Goal: Navigation & Orientation: Find specific page/section

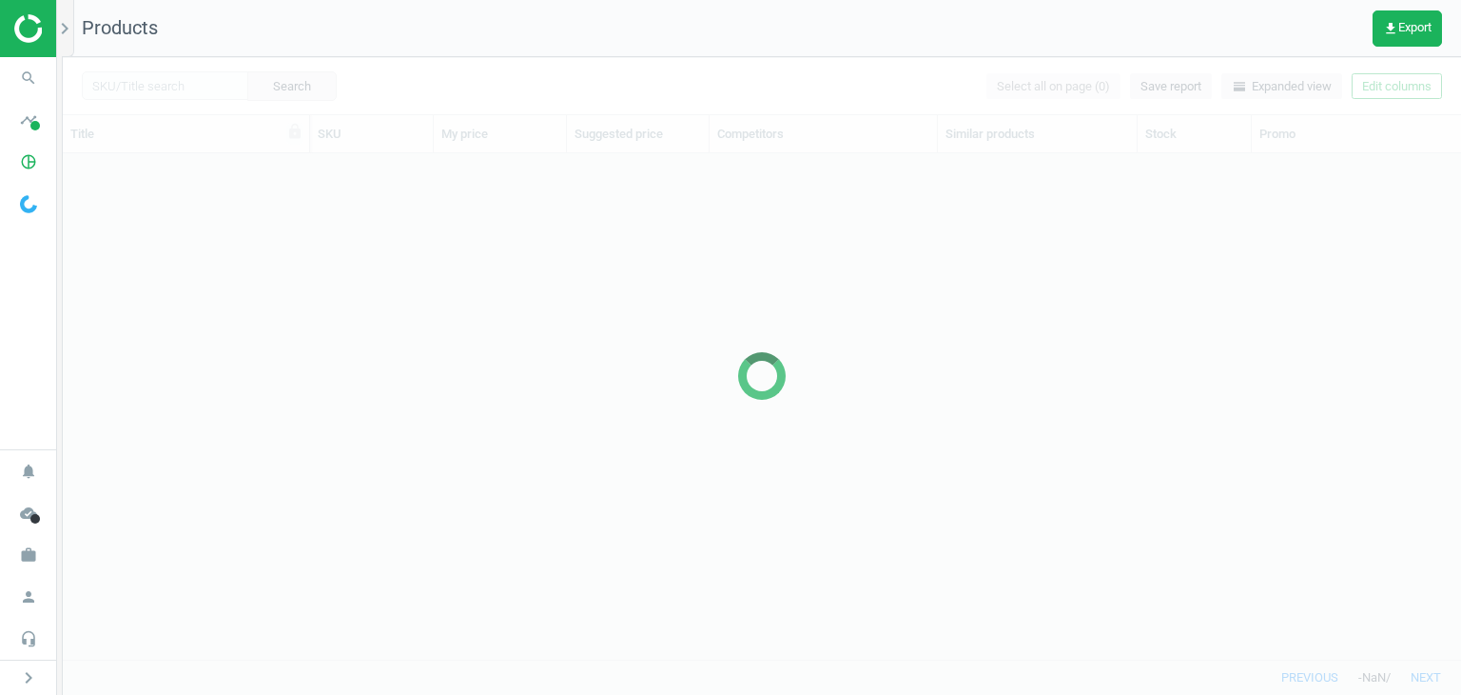
scroll to position [477, 1383]
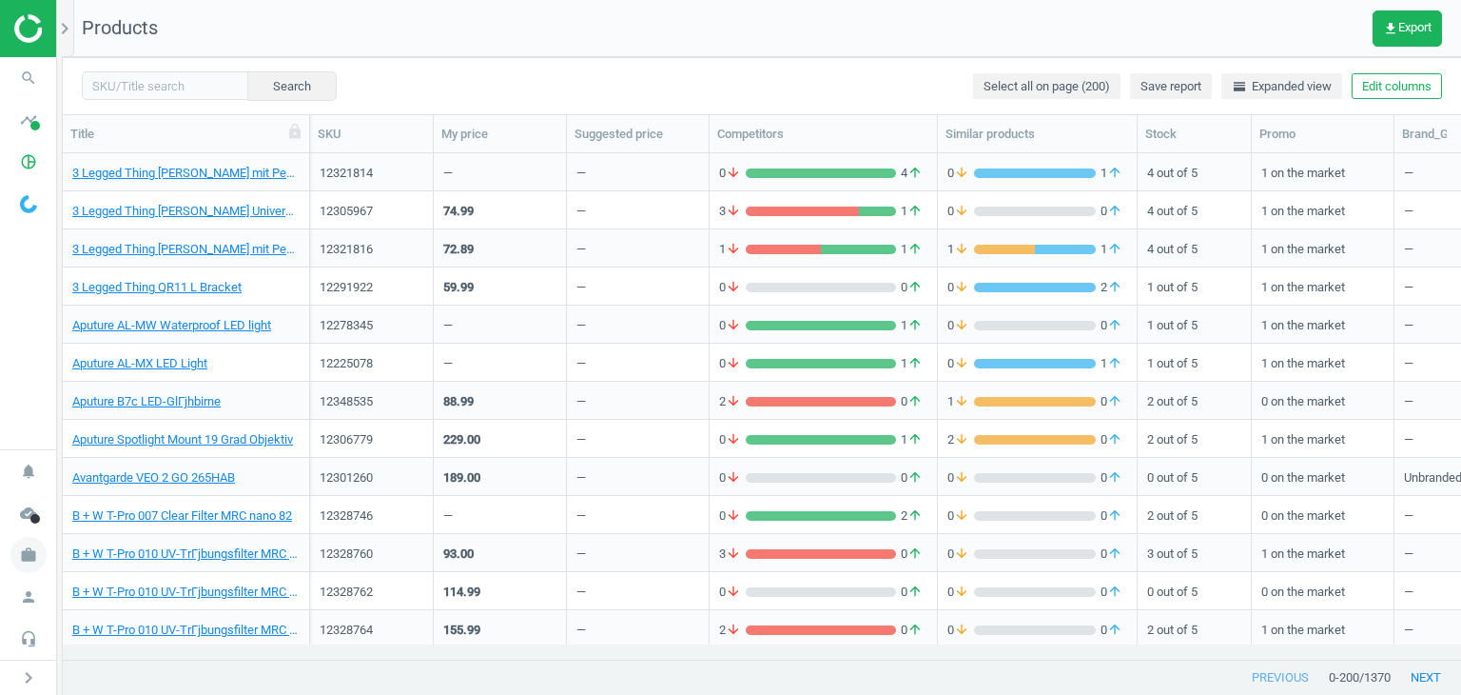
click at [32, 555] on icon "work" at bounding box center [28, 555] width 36 height 36
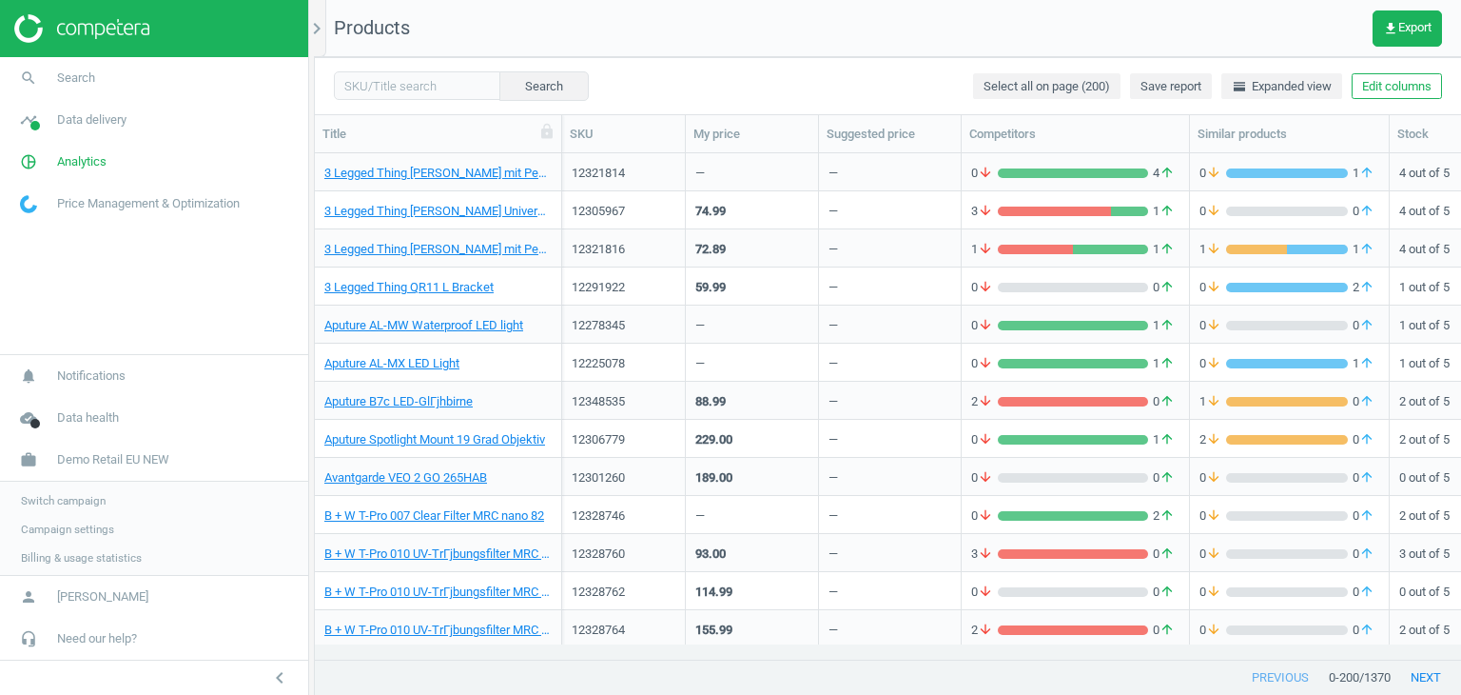
scroll to position [477, 1132]
click at [58, 501] on span "Switch campaign" at bounding box center [63, 498] width 85 height 15
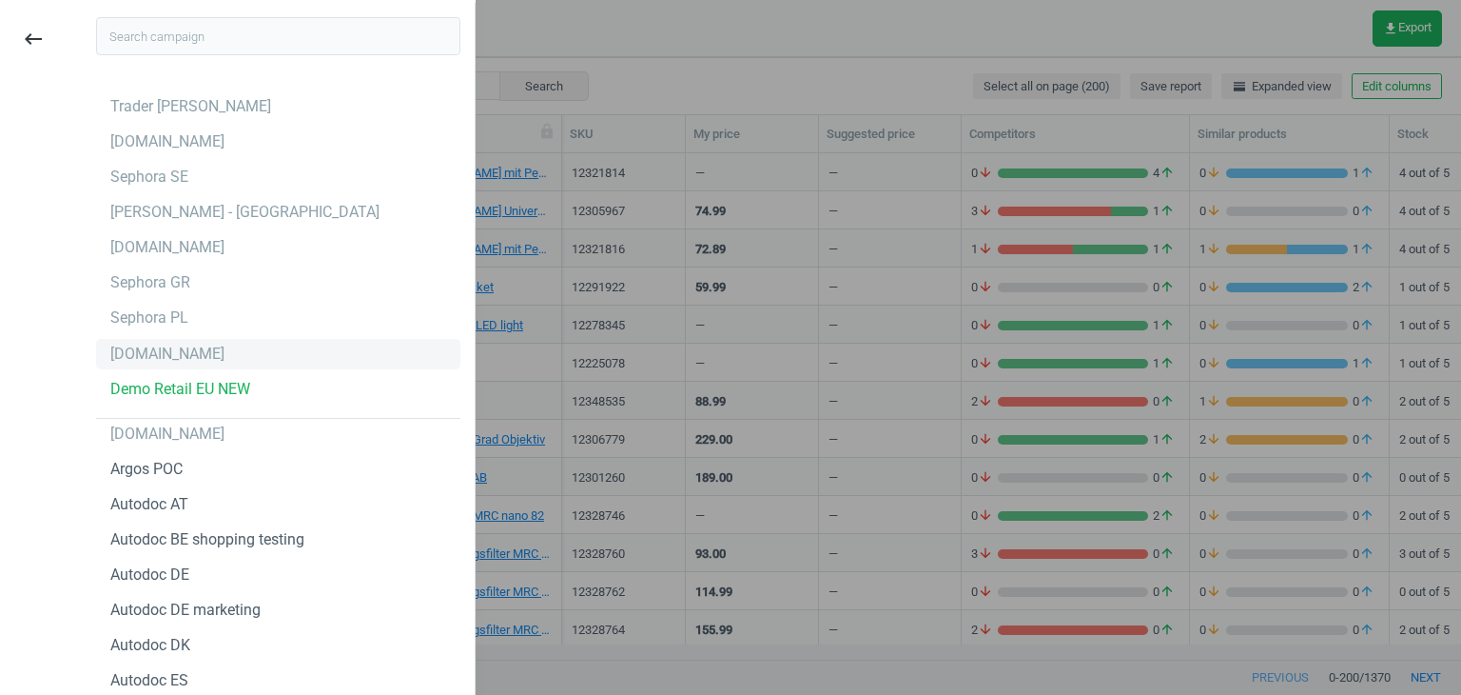
click at [186, 361] on div "[DOMAIN_NAME]" at bounding box center [278, 354] width 364 height 30
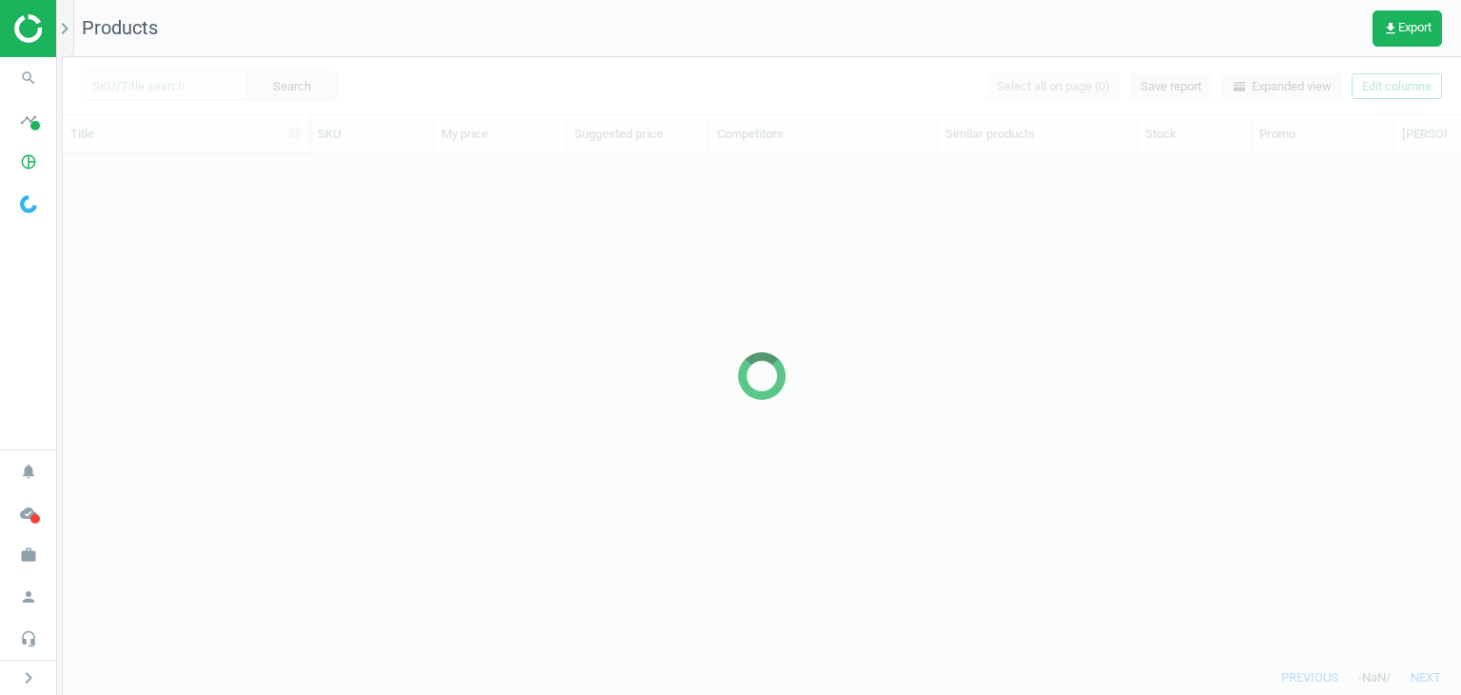
scroll to position [15, 15]
click at [23, 142] on span "pie_chart_outlined" at bounding box center [28, 162] width 57 height 42
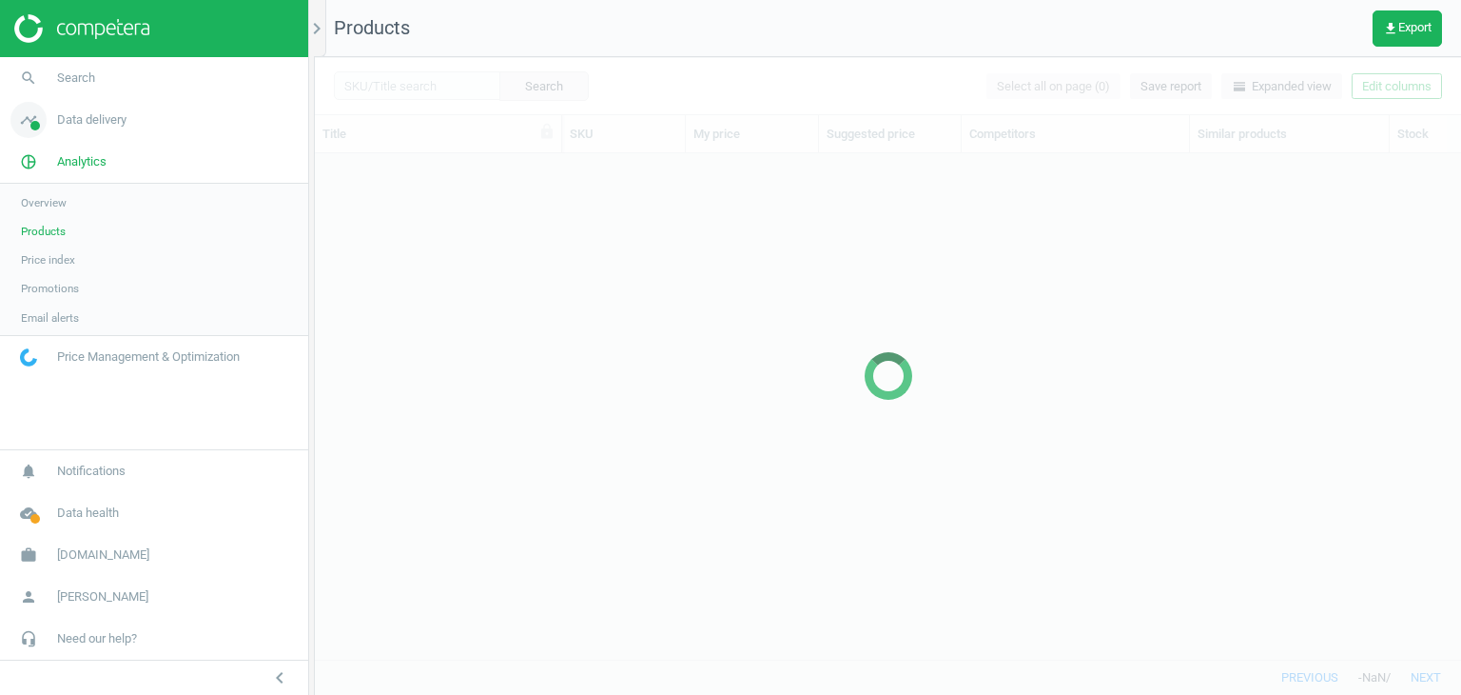
scroll to position [477, 1132]
click at [33, 111] on icon "timeline" at bounding box center [28, 120] width 36 height 36
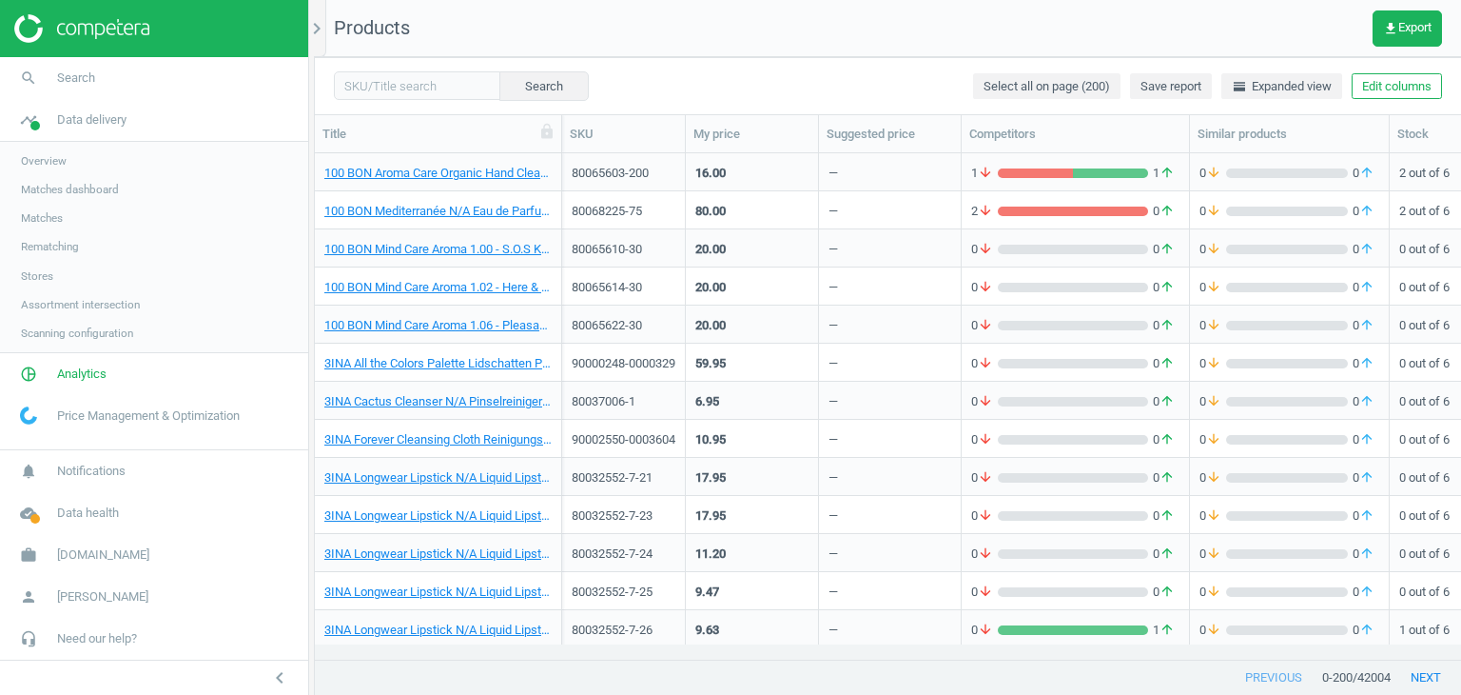
click at [44, 273] on span "Stores" at bounding box center [37, 275] width 32 height 15
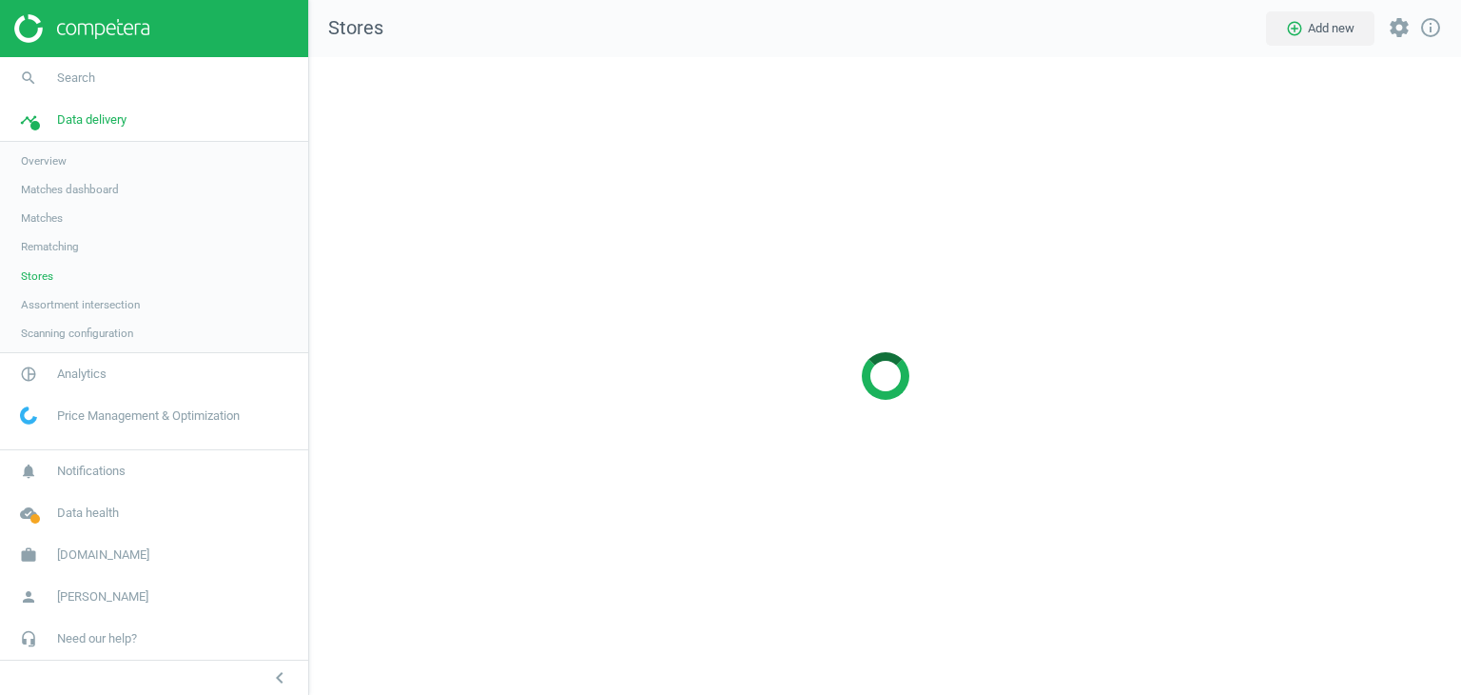
scroll to position [666, 1181]
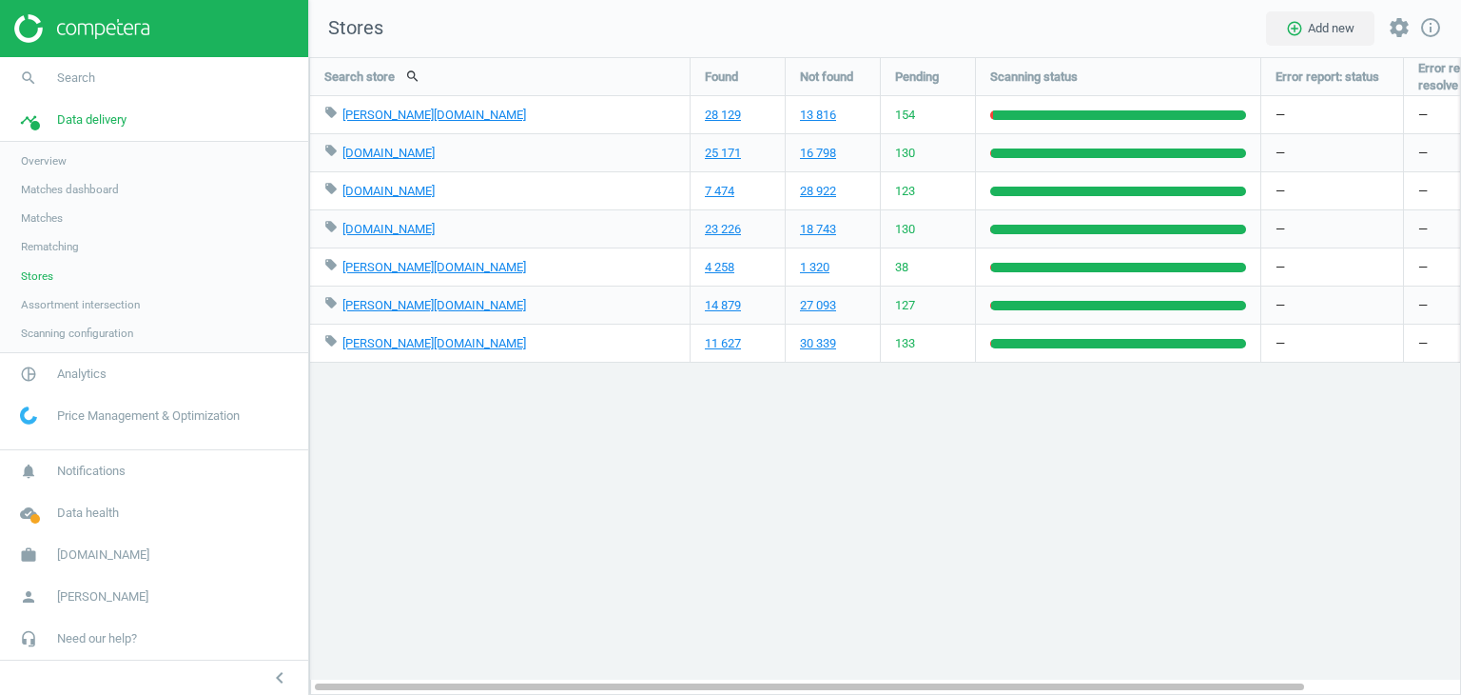
click at [408, 455] on div "Search store search Found Not found Pending Scanning status Error report: statu…" at bounding box center [885, 375] width 1152 height 637
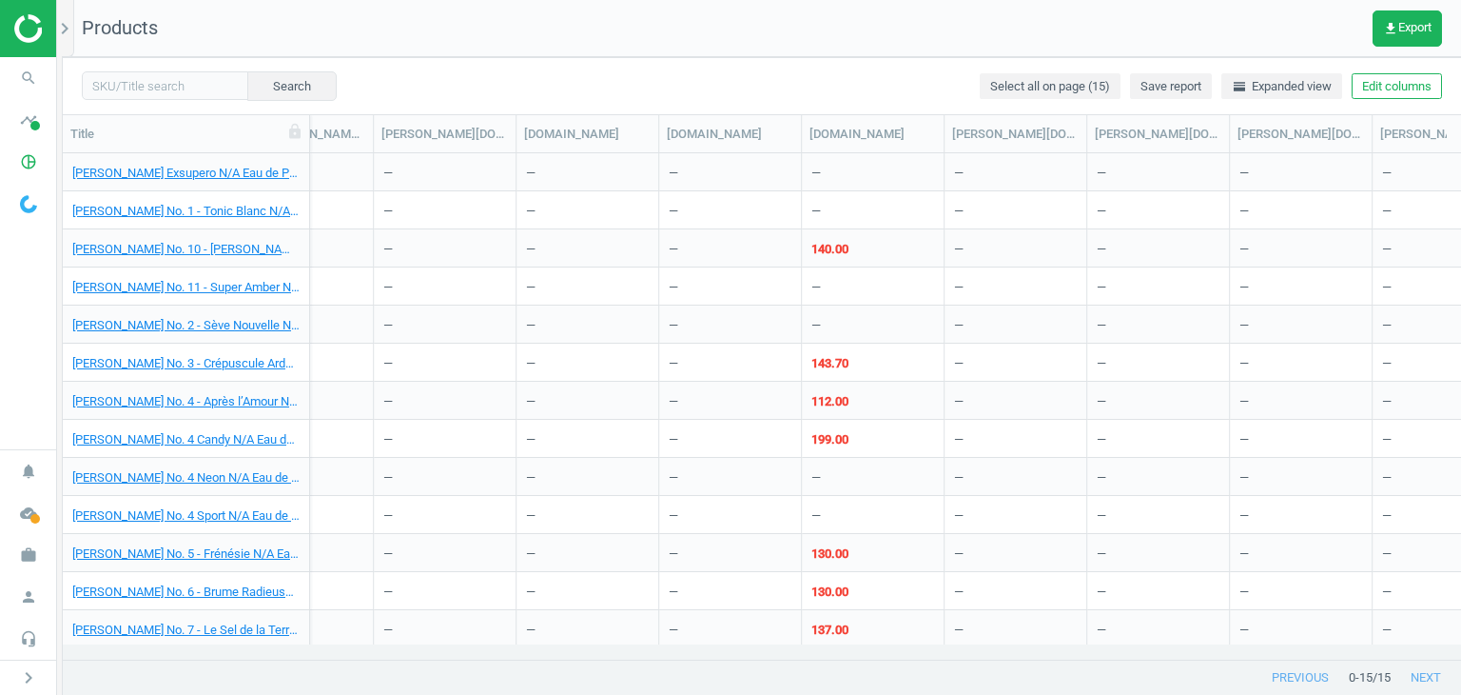
scroll to position [0, 1705]
